Goal: Task Accomplishment & Management: Complete application form

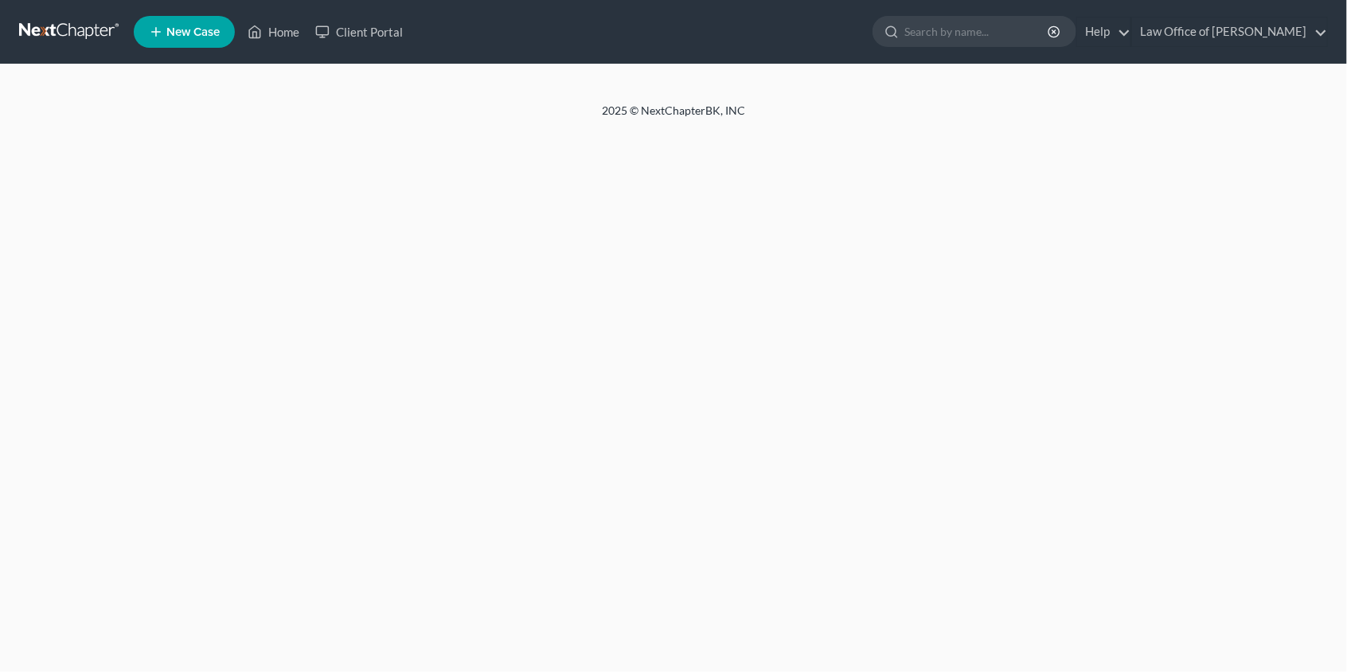
select select "10"
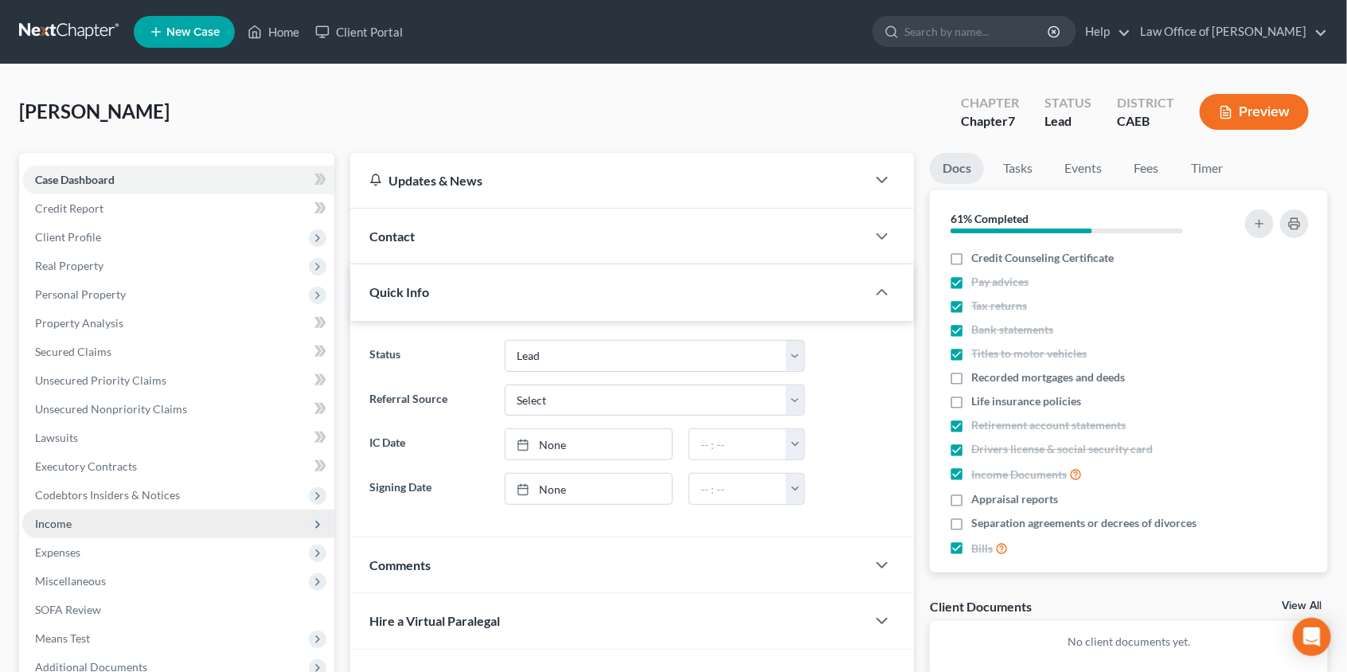
scroll to position [4, 0]
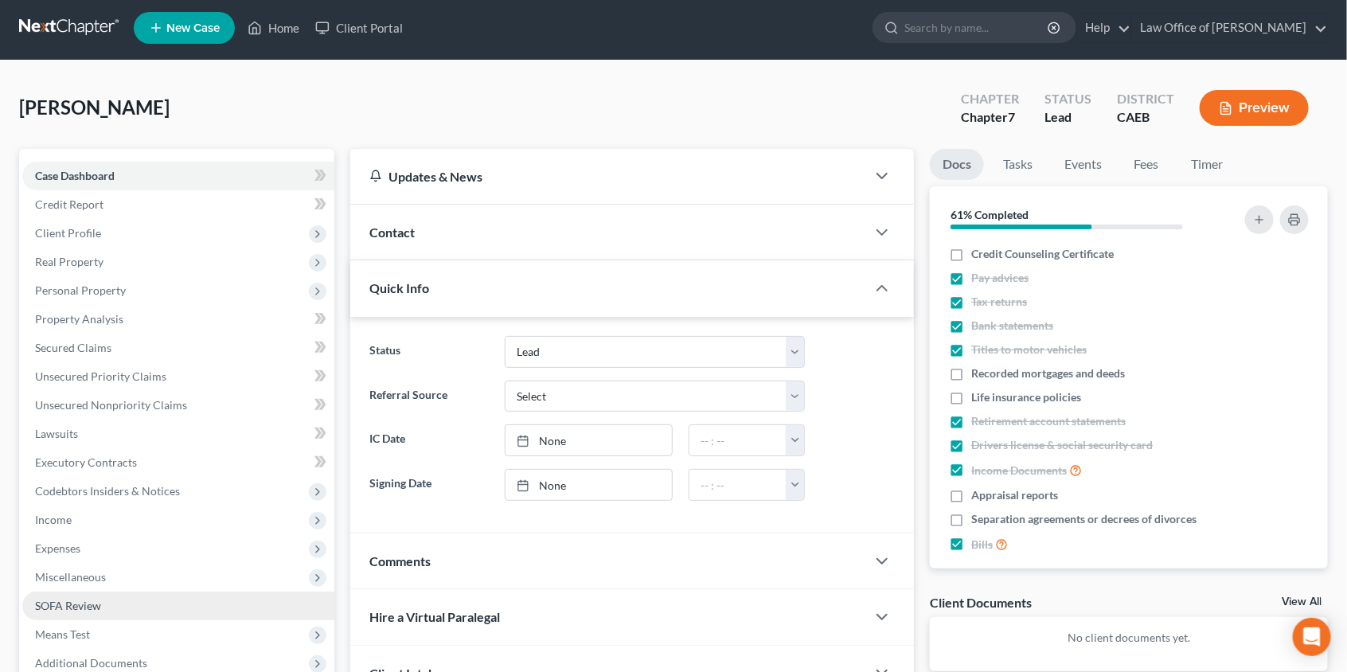
click at [80, 596] on link "SOFA Review" at bounding box center [178, 606] width 312 height 29
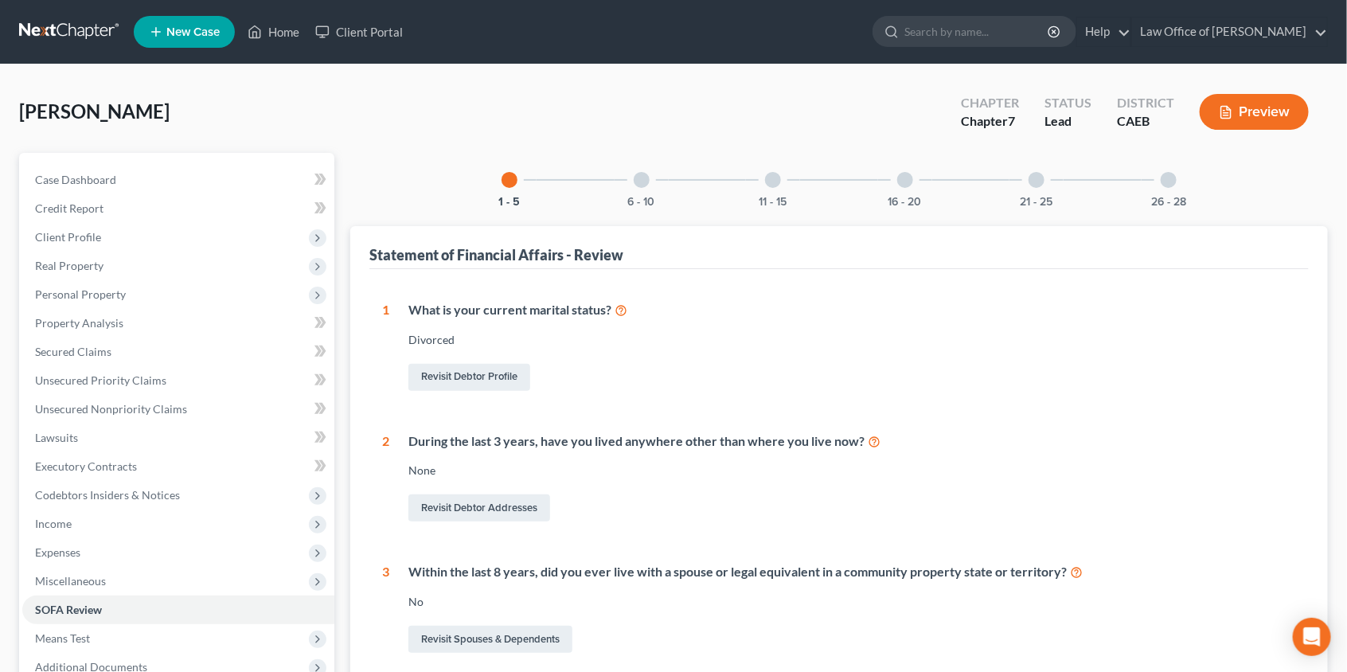
click at [910, 189] on div "16 - 20" at bounding box center [905, 180] width 54 height 54
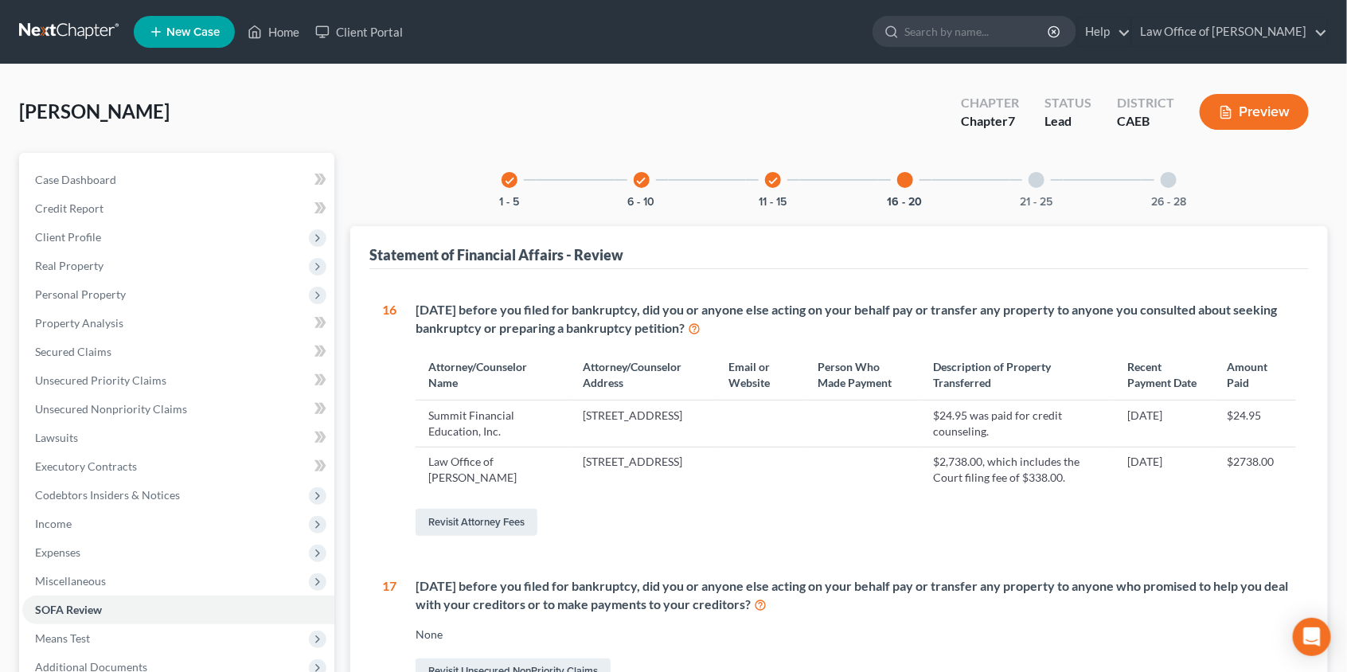
click at [1227, 115] on icon "button" at bounding box center [1226, 112] width 14 height 14
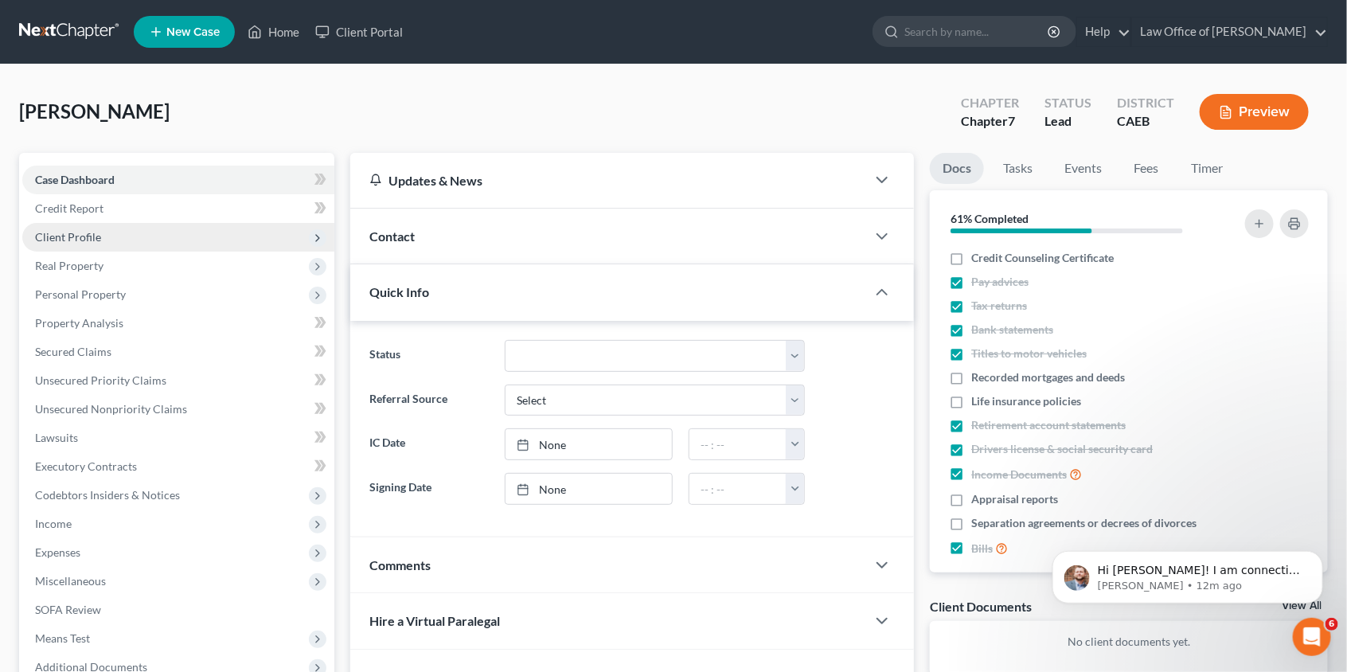
click at [121, 245] on span "Client Profile" at bounding box center [178, 237] width 312 height 29
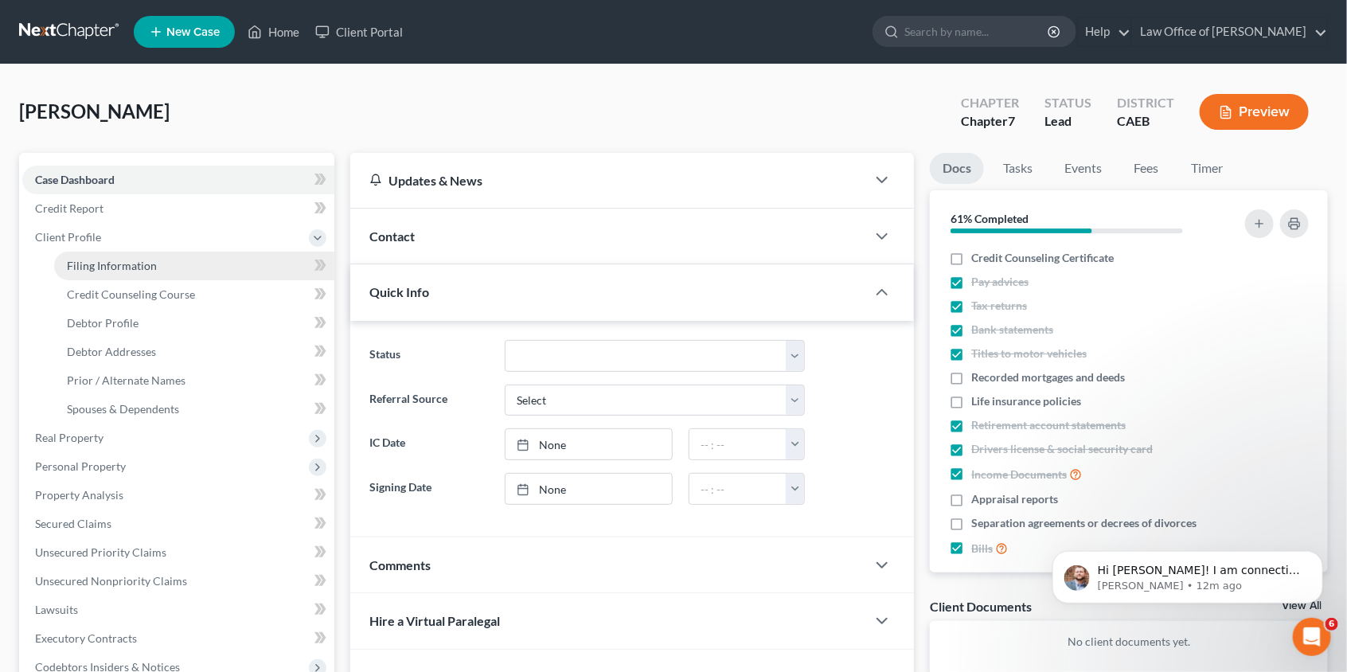
click at [118, 269] on span "Filing Information" at bounding box center [112, 266] width 90 height 14
select select "1"
select select "0"
select select "4"
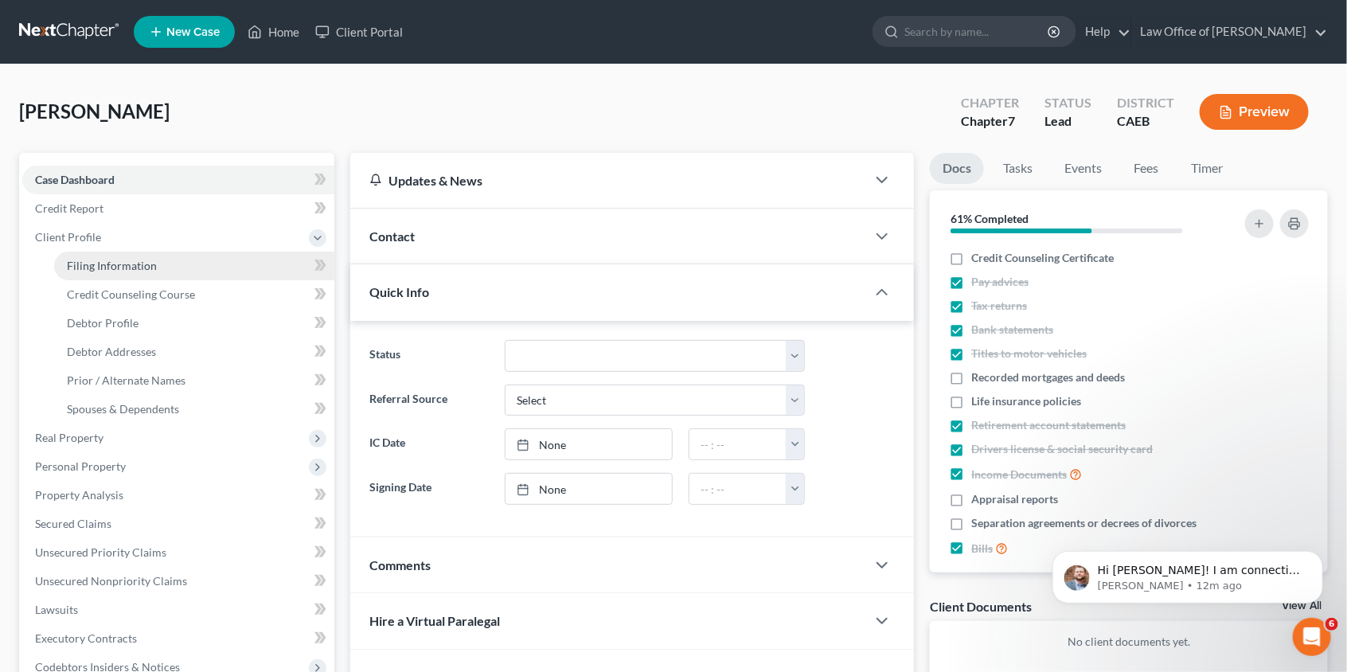
select select "0"
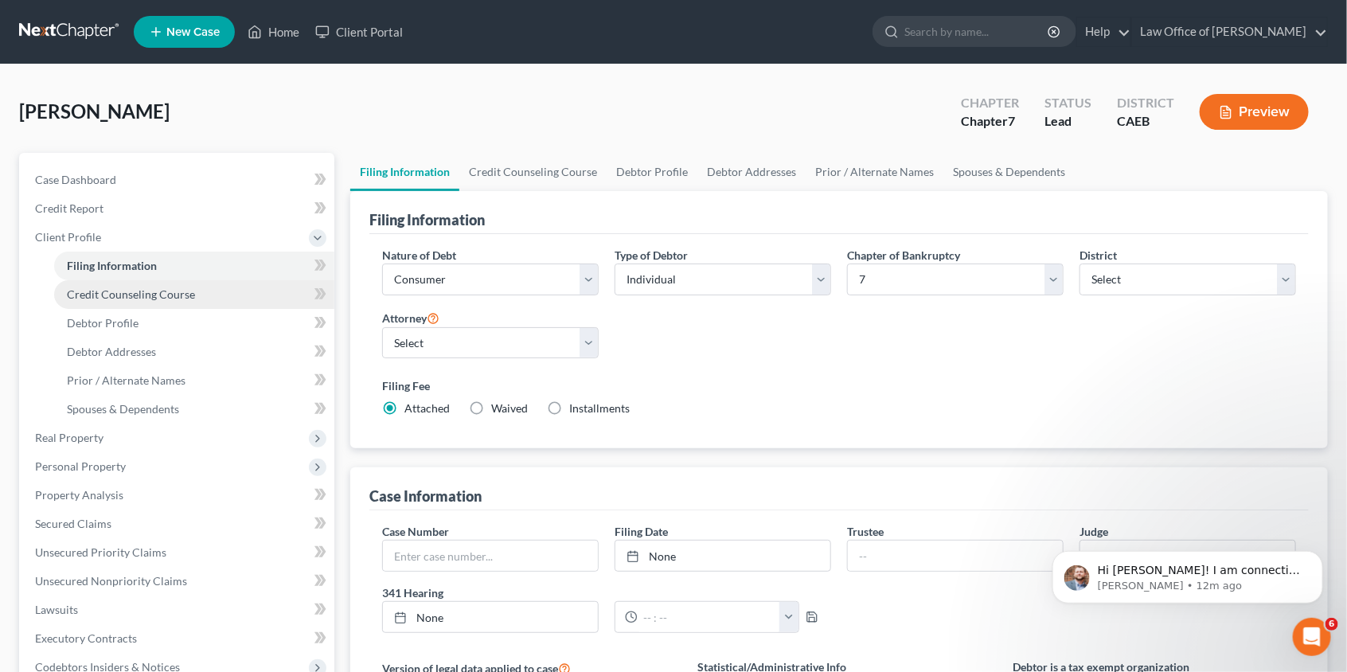
click at [116, 298] on span "Credit Counseling Course" at bounding box center [131, 294] width 128 height 14
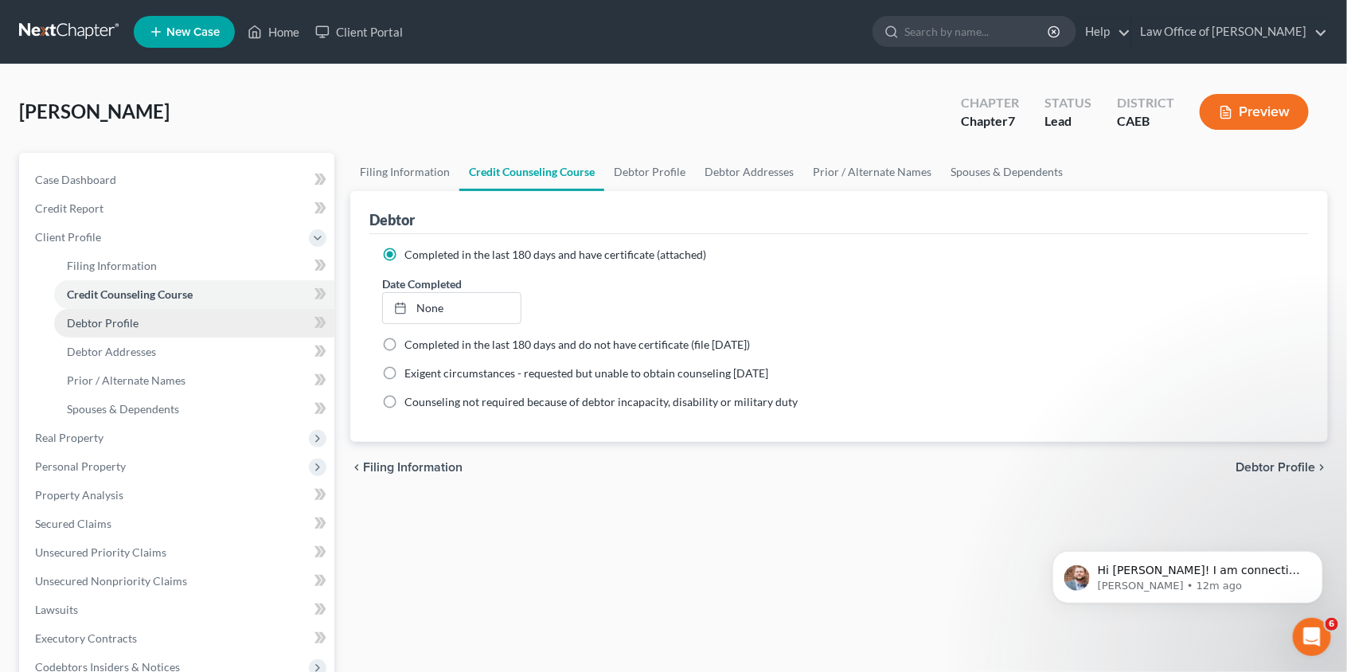
click at [116, 327] on span "Debtor Profile" at bounding box center [103, 323] width 72 height 14
select select "3"
select select "0"
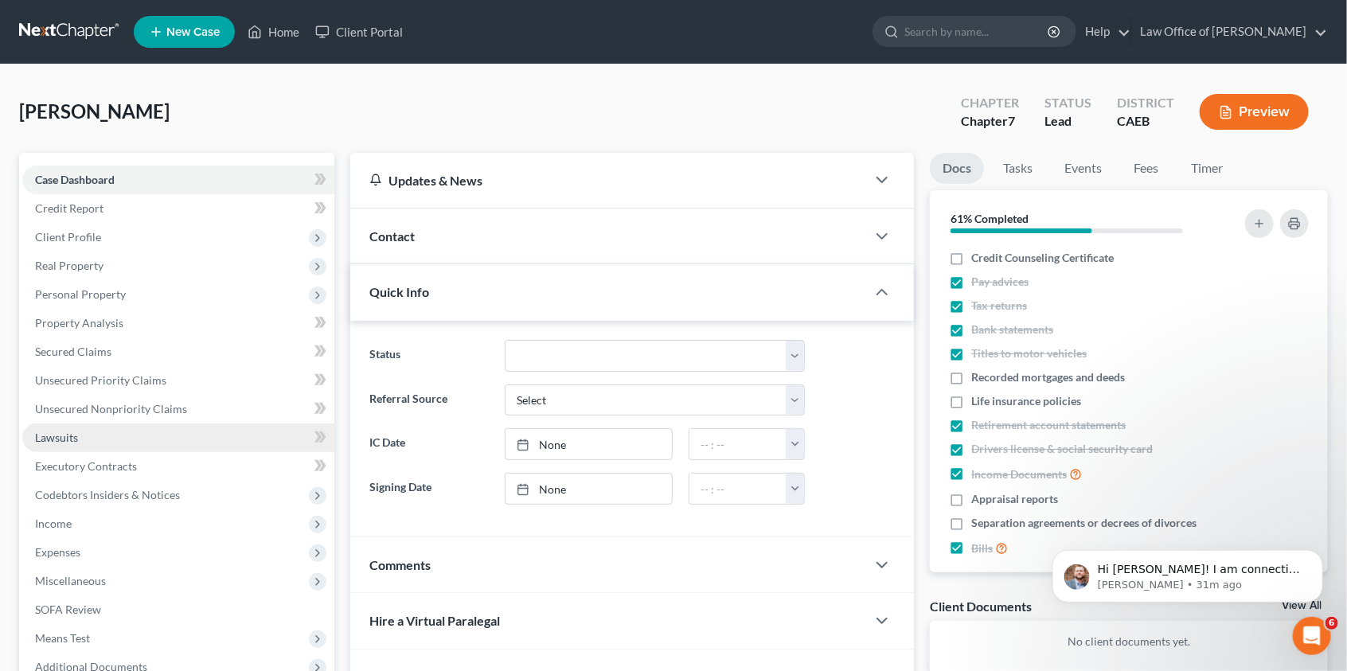
click at [65, 432] on span "Lawsuits" at bounding box center [56, 438] width 43 height 14
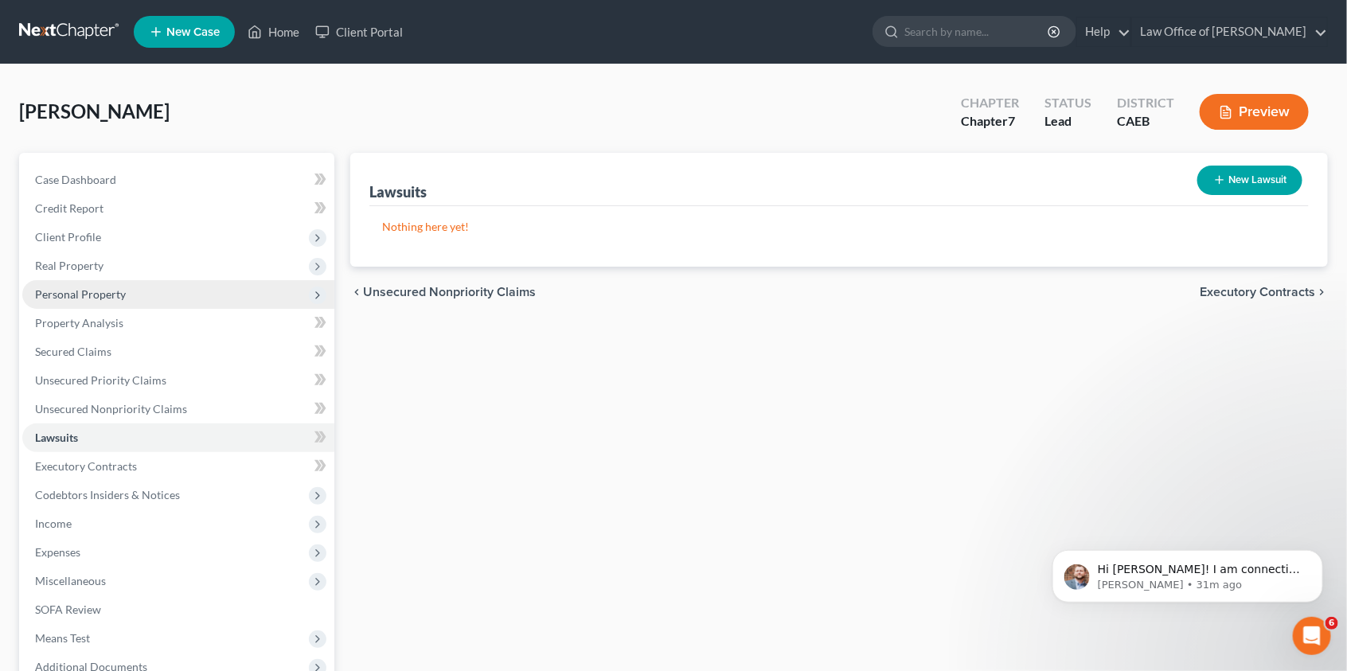
click at [101, 289] on span "Personal Property" at bounding box center [80, 294] width 91 height 14
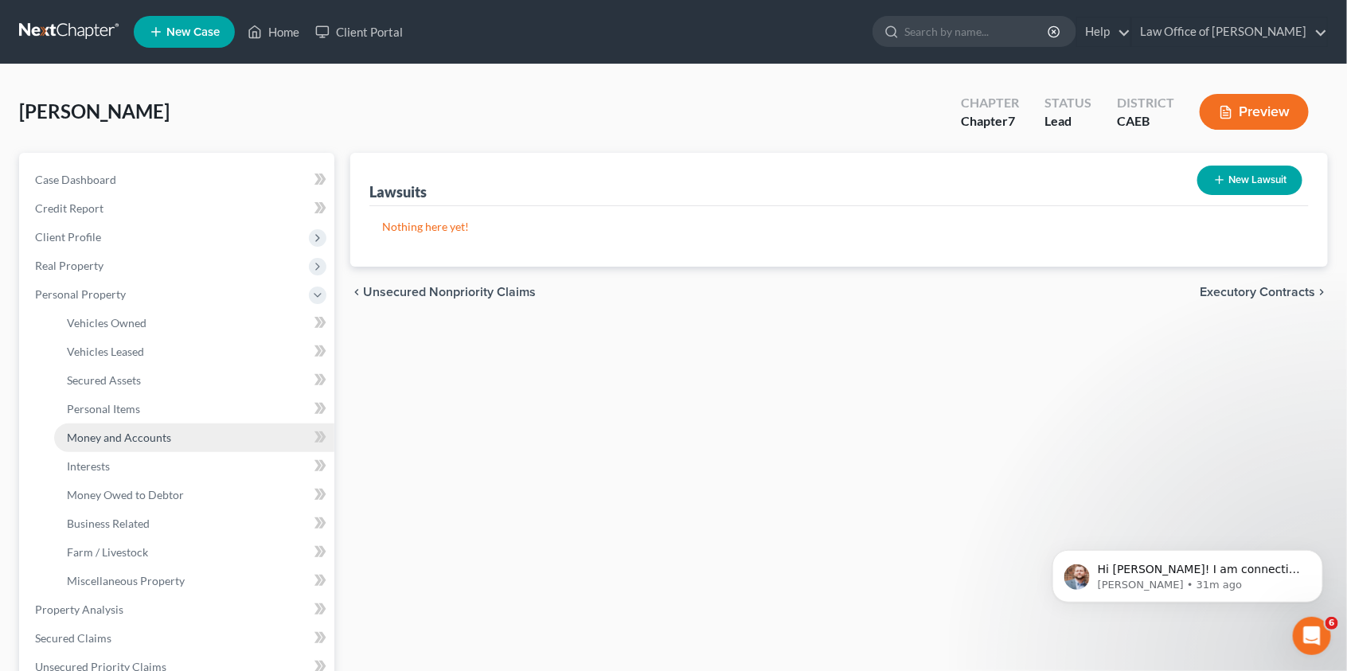
click at [135, 431] on span "Money and Accounts" at bounding box center [119, 438] width 104 height 14
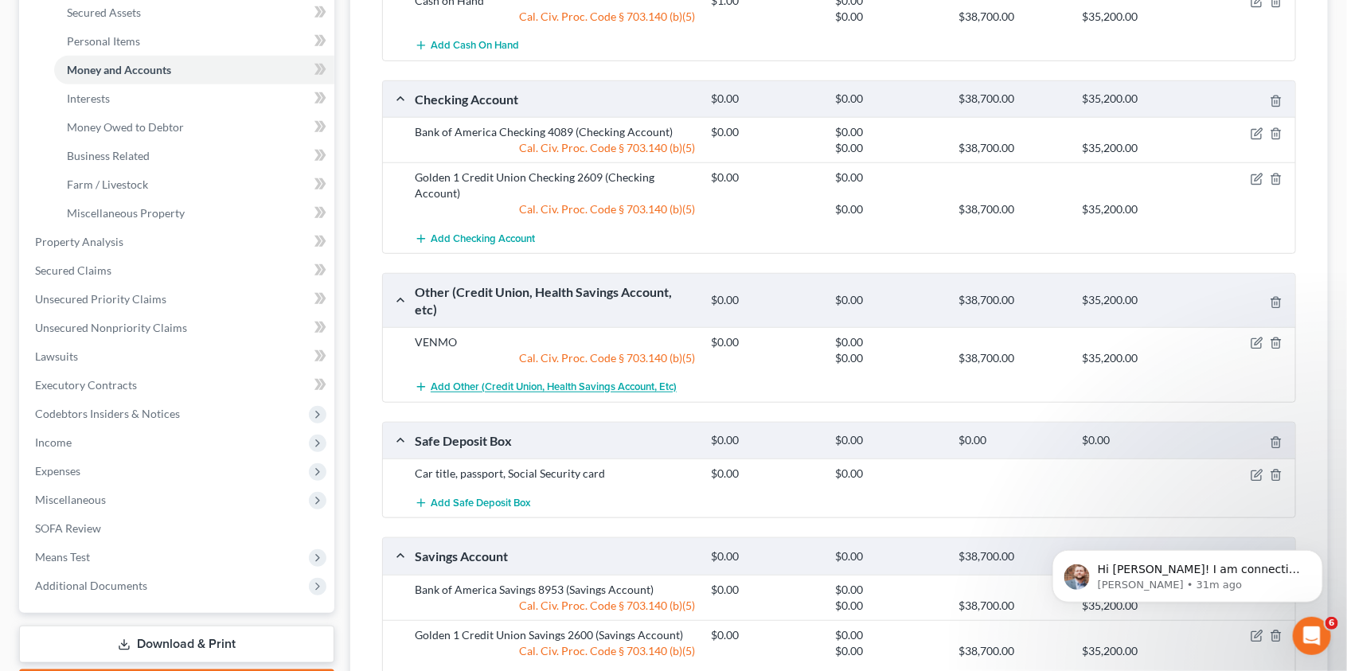
scroll to position [379, 0]
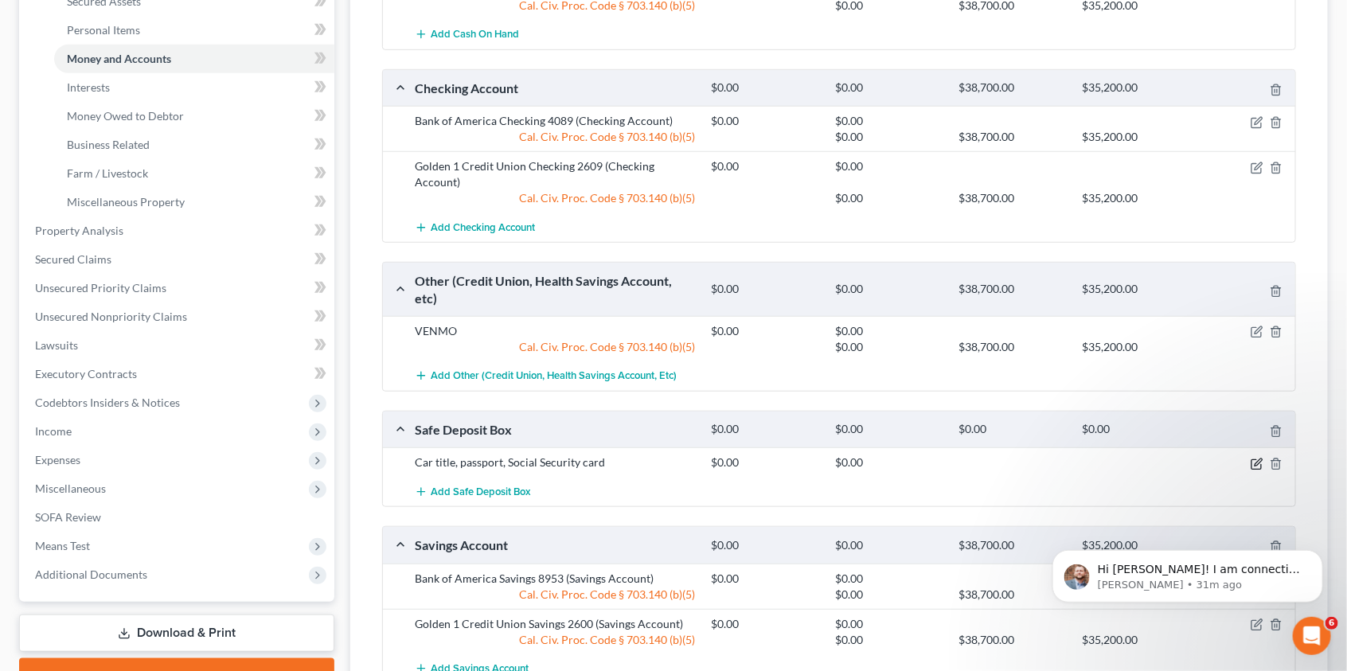
click at [1252, 459] on icon "button" at bounding box center [1257, 464] width 10 height 10
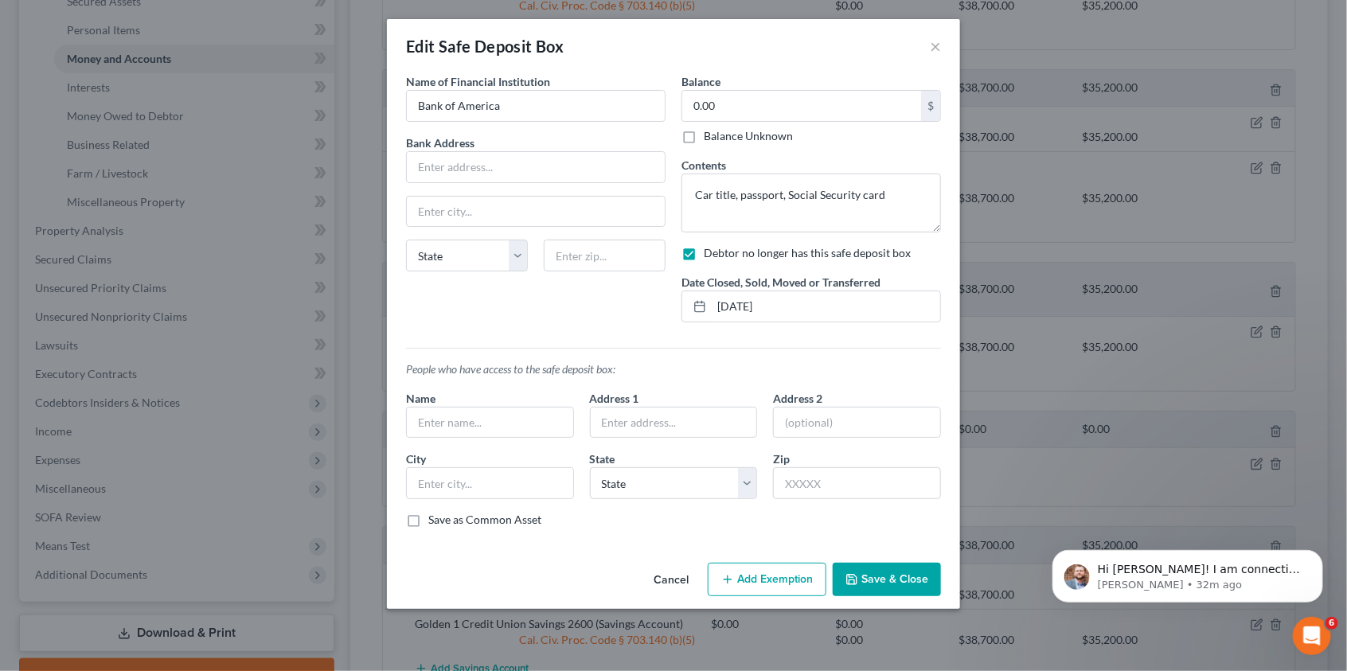
click at [704, 254] on label "Debtor no longer has this safe deposit box" at bounding box center [807, 253] width 207 height 16
click at [710, 254] on input "Debtor no longer has this safe deposit box" at bounding box center [715, 250] width 10 height 10
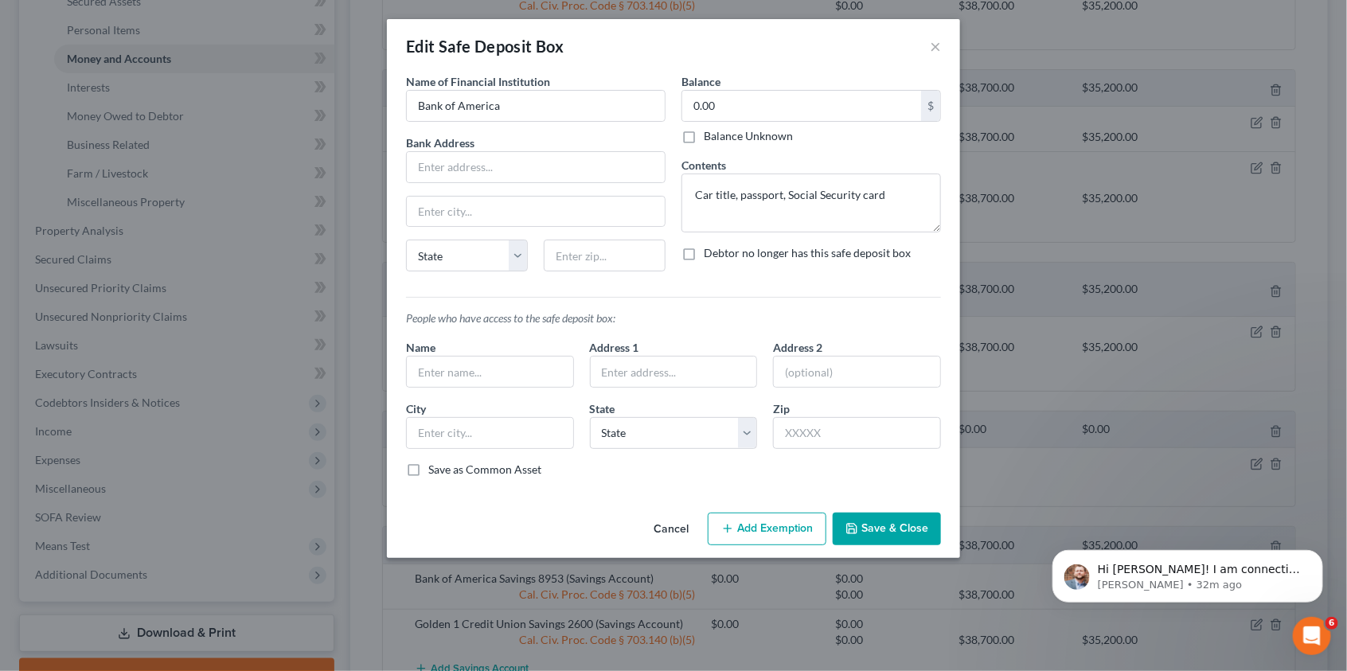
click at [704, 255] on label "Debtor no longer has this safe deposit box" at bounding box center [807, 253] width 207 height 16
click at [710, 255] on input "Debtor no longer has this safe deposit box" at bounding box center [715, 250] width 10 height 10
checkbox input "true"
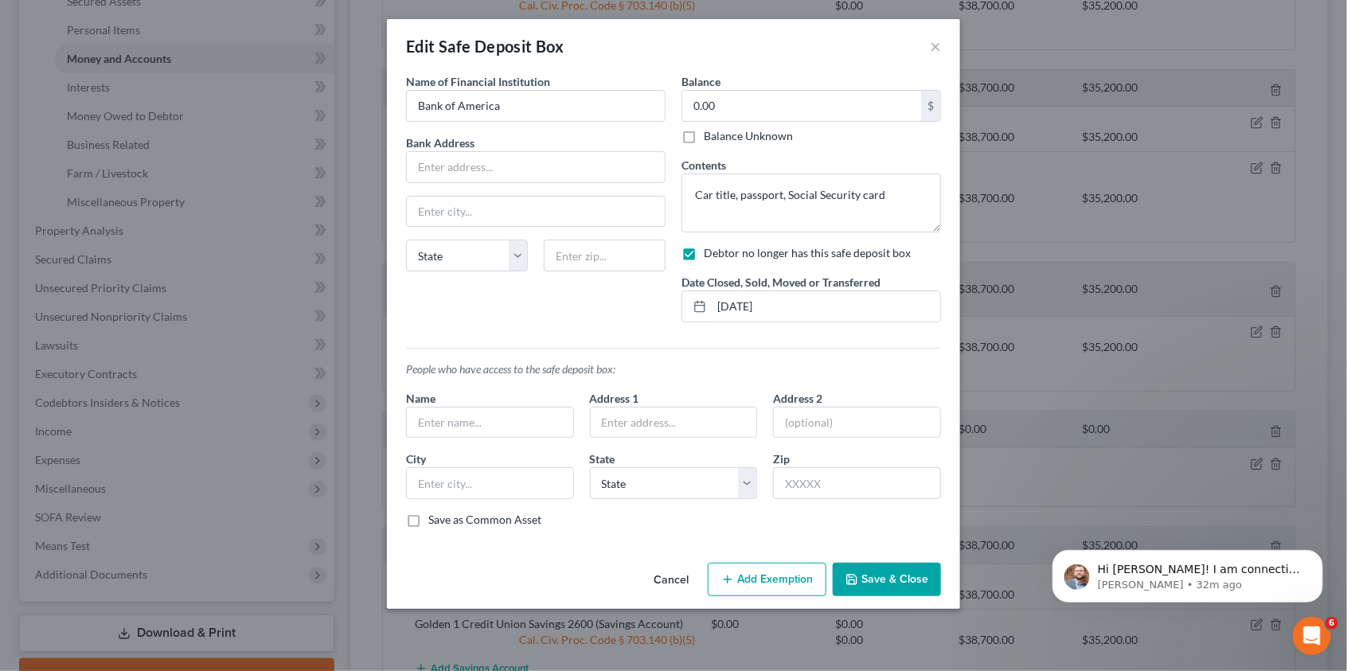
click at [662, 578] on button "Cancel" at bounding box center [671, 580] width 61 height 32
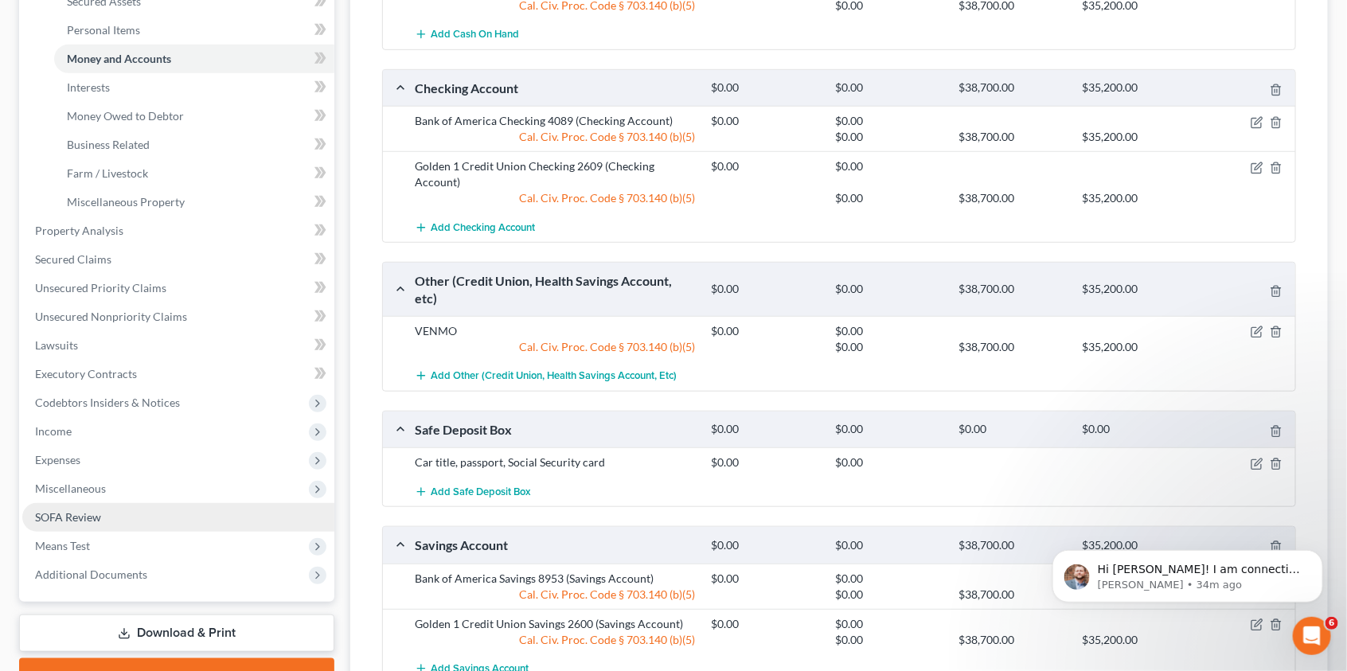
click at [137, 518] on link "SOFA Review" at bounding box center [178, 517] width 312 height 29
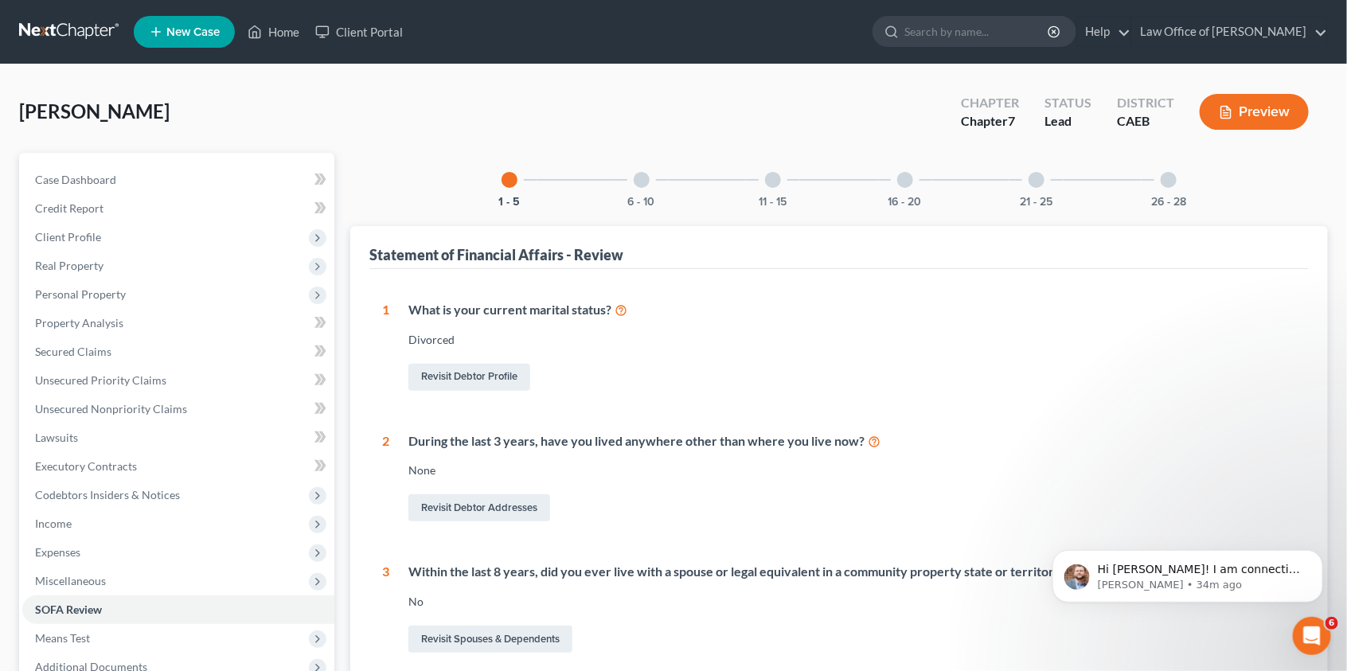
click at [900, 185] on div at bounding box center [905, 180] width 16 height 16
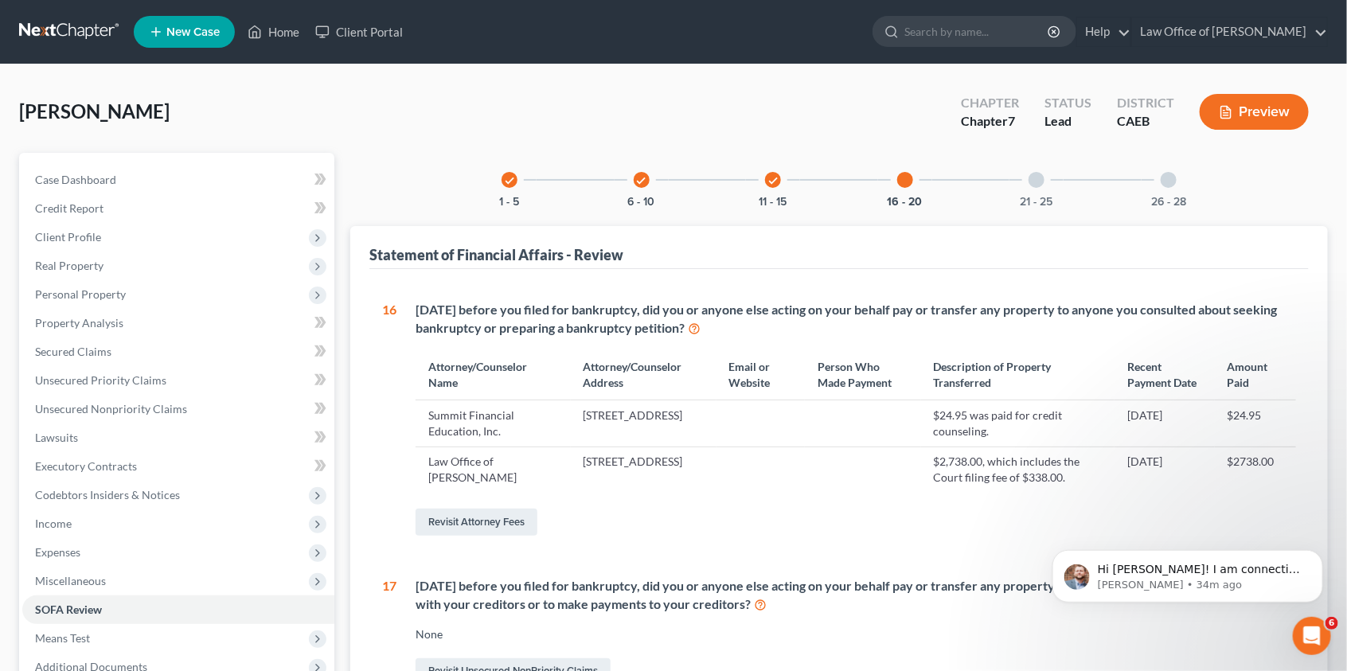
click at [1264, 119] on button "Preview" at bounding box center [1254, 112] width 109 height 36
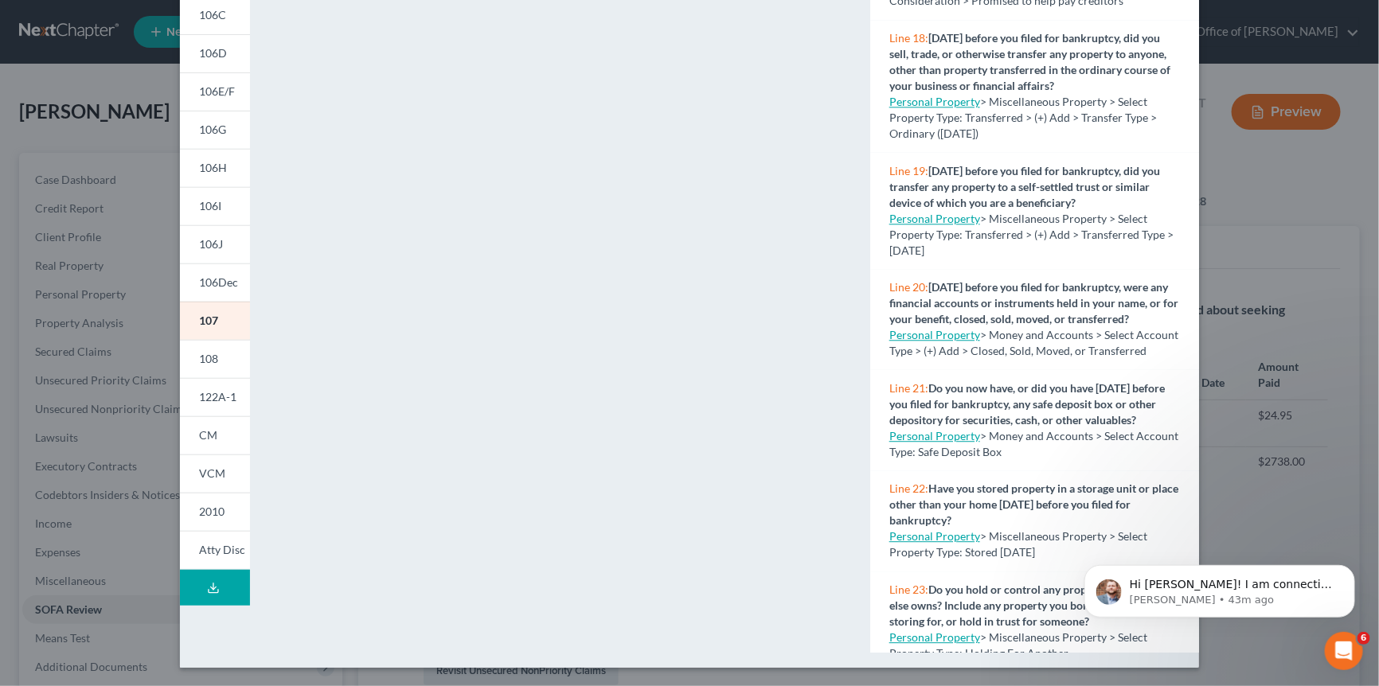
scroll to position [211, 0]
